Goal: Navigation & Orientation: Find specific page/section

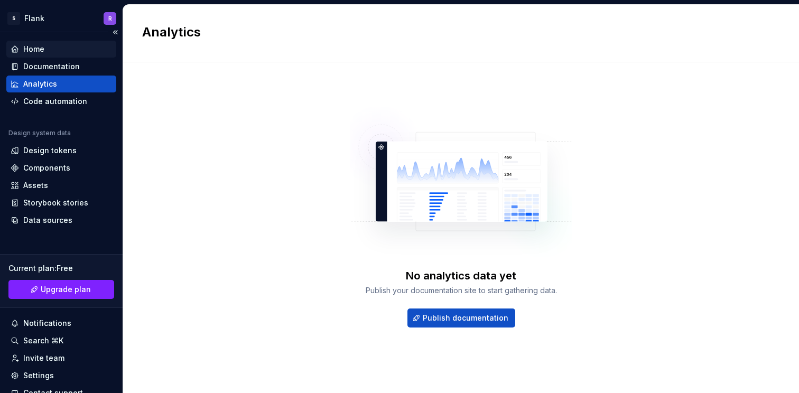
click at [43, 52] on div "Home" at bounding box center [33, 49] width 21 height 11
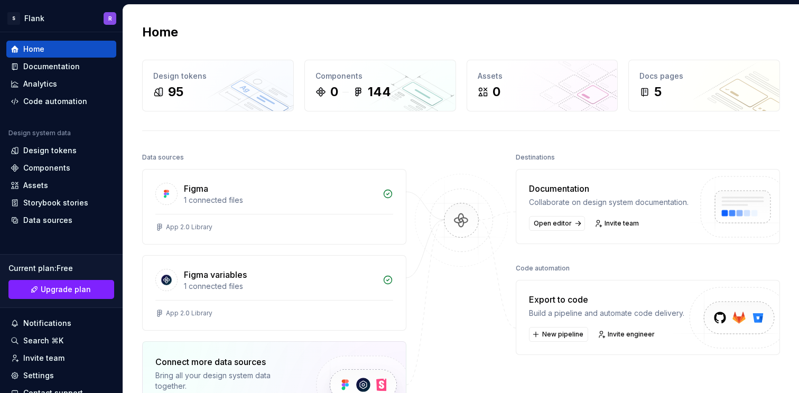
click at [438, 131] on div at bounding box center [461, 131] width 638 height 1
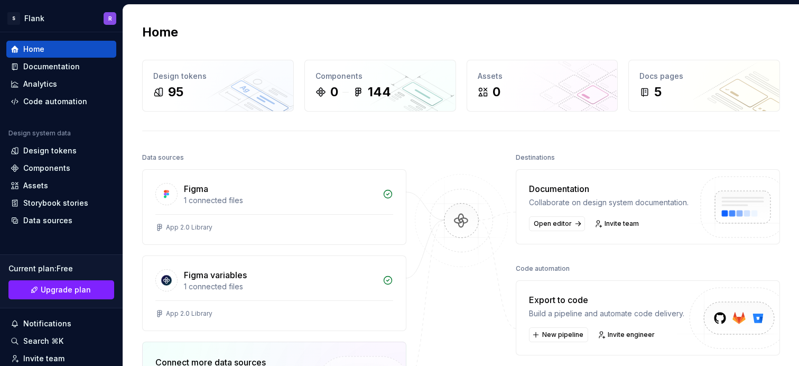
scroll to position [52, 0]
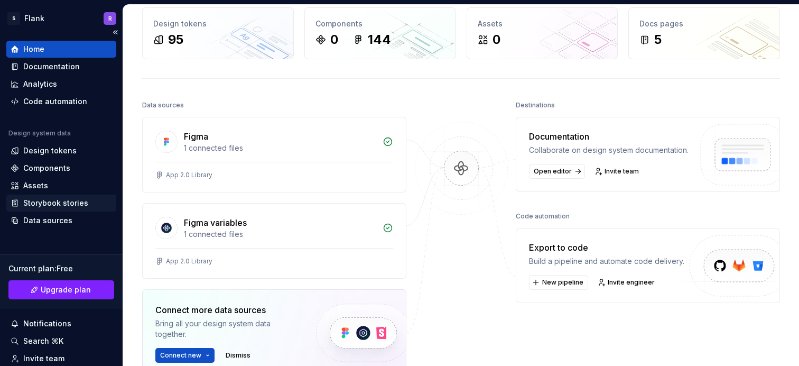
click at [47, 201] on div "Storybook stories" at bounding box center [55, 203] width 65 height 11
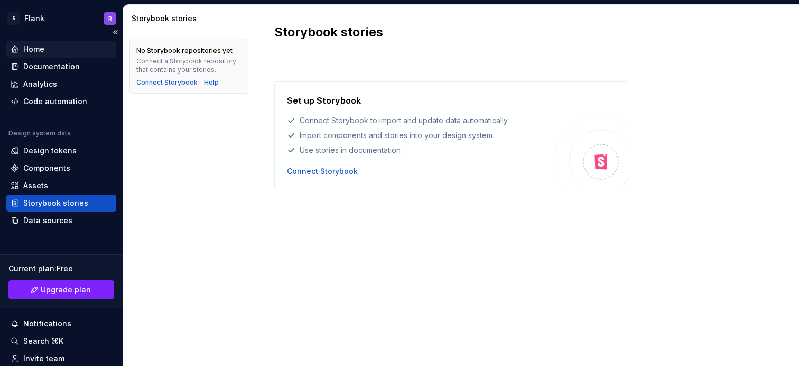
click at [43, 47] on div "Home" at bounding box center [33, 49] width 21 height 11
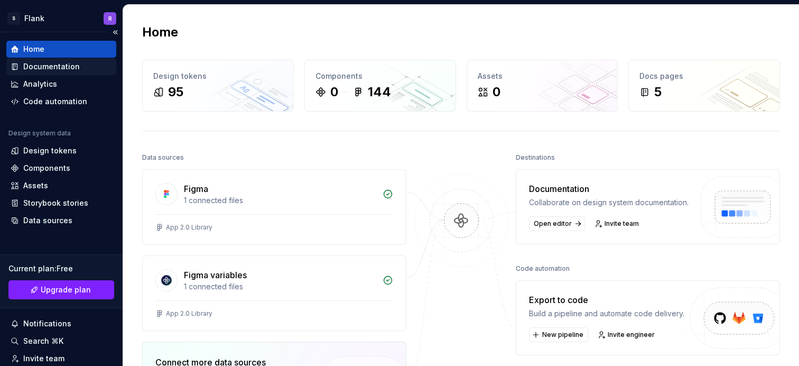
click at [62, 66] on div "Documentation" at bounding box center [51, 66] width 57 height 11
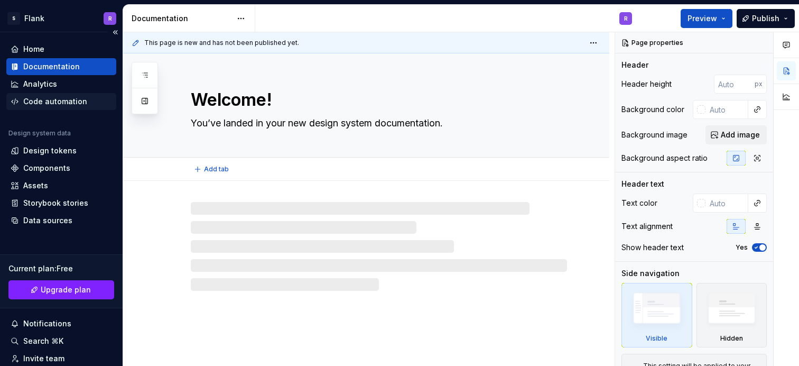
type textarea "*"
click at [52, 85] on div "Analytics" at bounding box center [40, 84] width 34 height 11
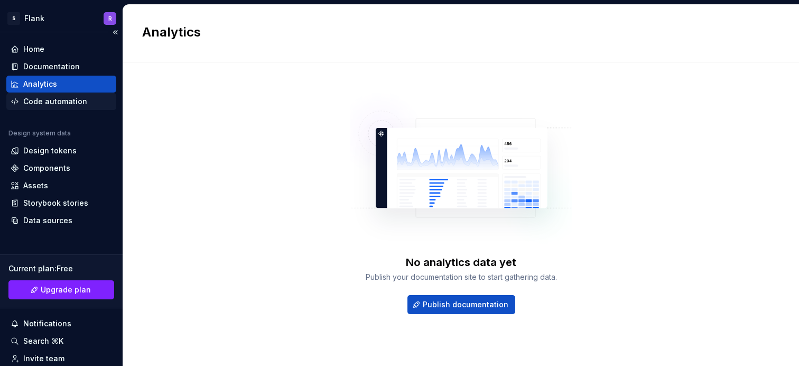
click at [65, 104] on div "Code automation" at bounding box center [55, 101] width 64 height 11
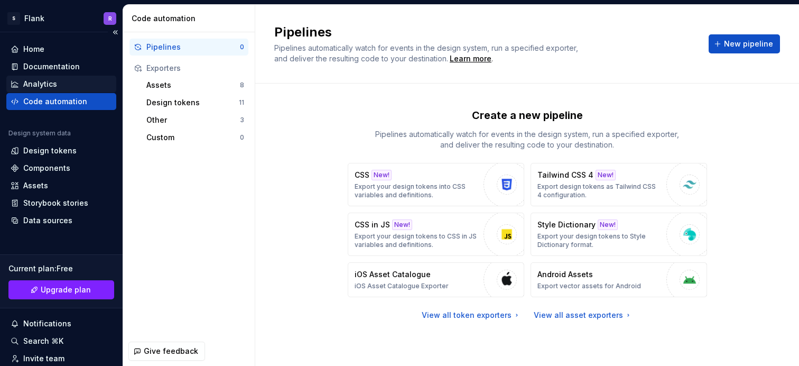
click at [63, 84] on div "Analytics" at bounding box center [62, 84] width 102 height 11
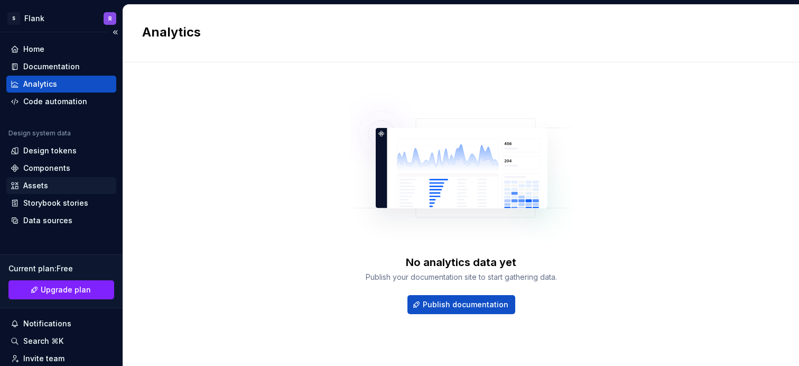
click at [39, 185] on div "Assets" at bounding box center [35, 185] width 25 height 11
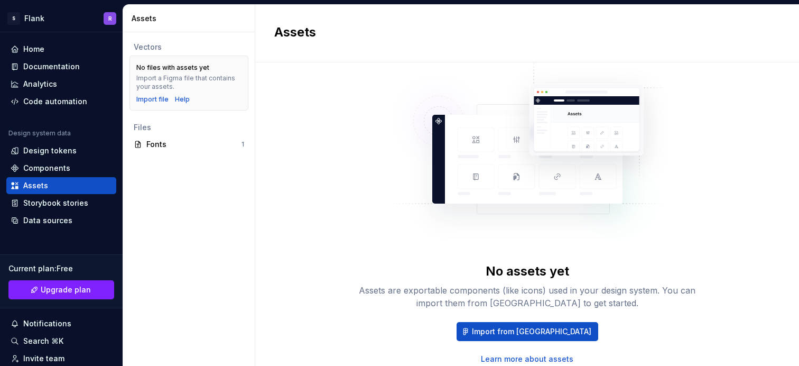
scroll to position [58, 0]
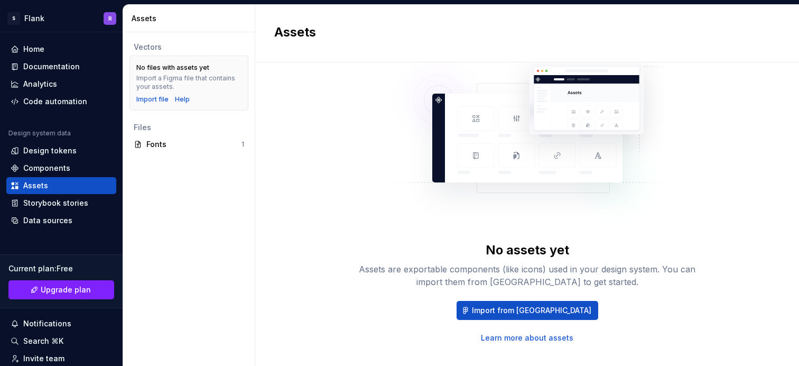
click at [547, 336] on link "Learn more about assets" at bounding box center [527, 338] width 93 height 11
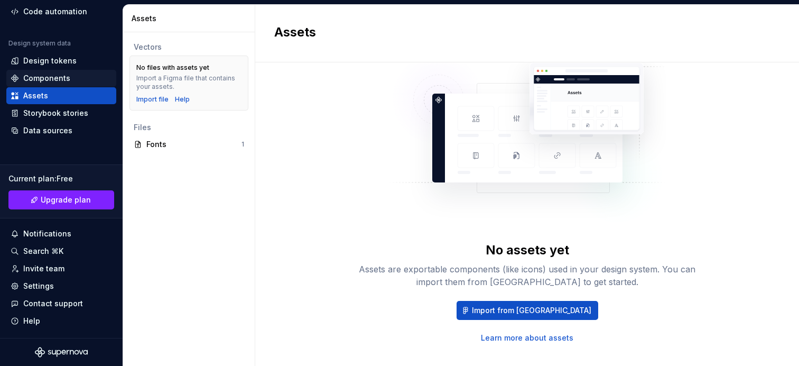
scroll to position [0, 0]
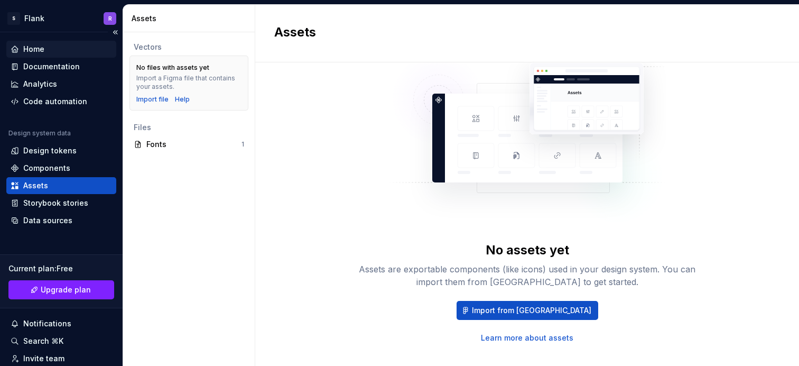
click at [45, 47] on div "Home" at bounding box center [62, 49] width 102 height 11
